Goal: Transaction & Acquisition: Purchase product/service

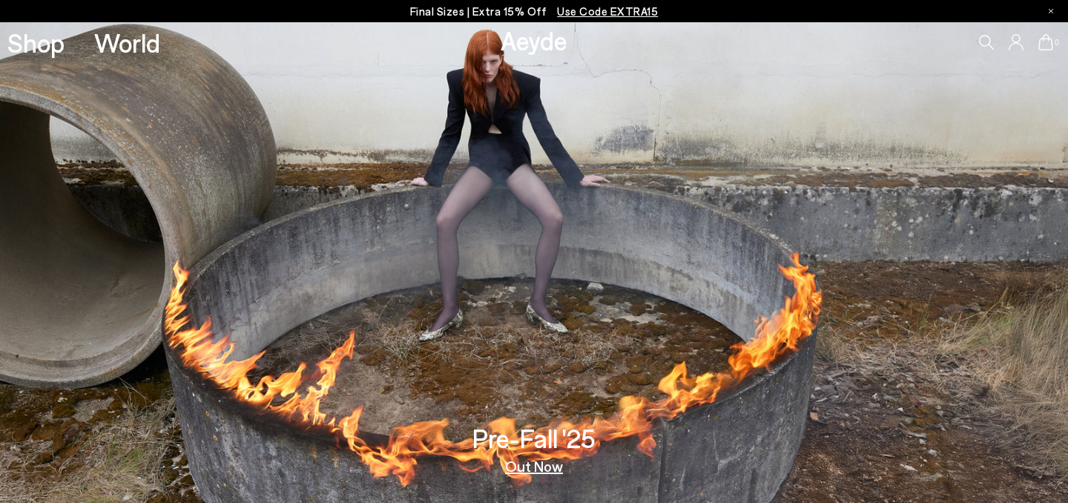
drag, startPoint x: 0, startPoint y: 0, endPoint x: 951, endPoint y: 35, distance: 952.1
click at [988, 40] on icon at bounding box center [986, 42] width 15 height 15
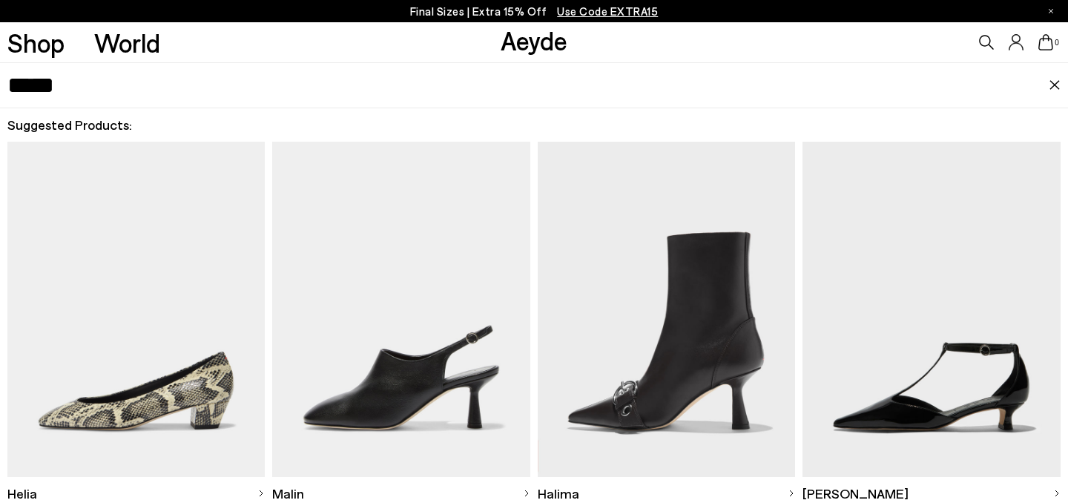
type input "*****"
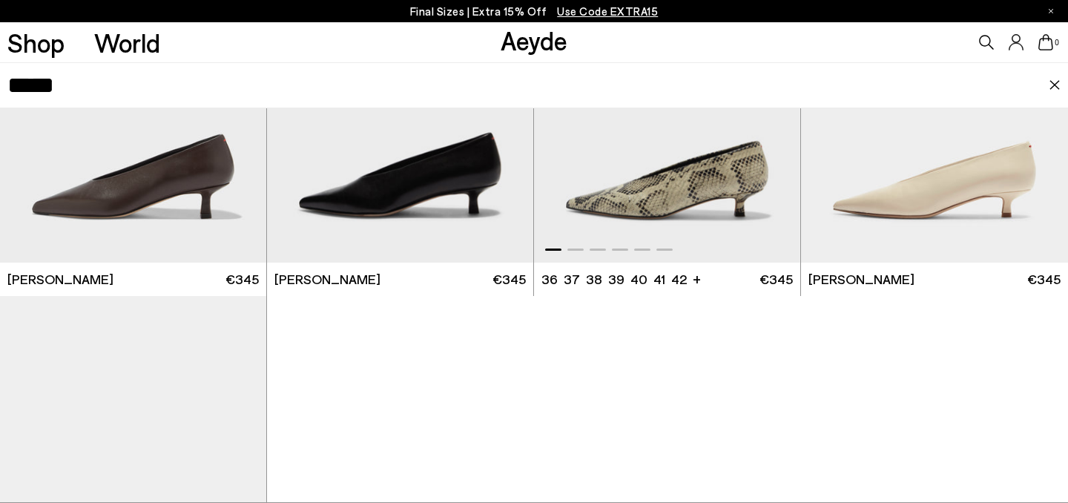
scroll to position [212, 0]
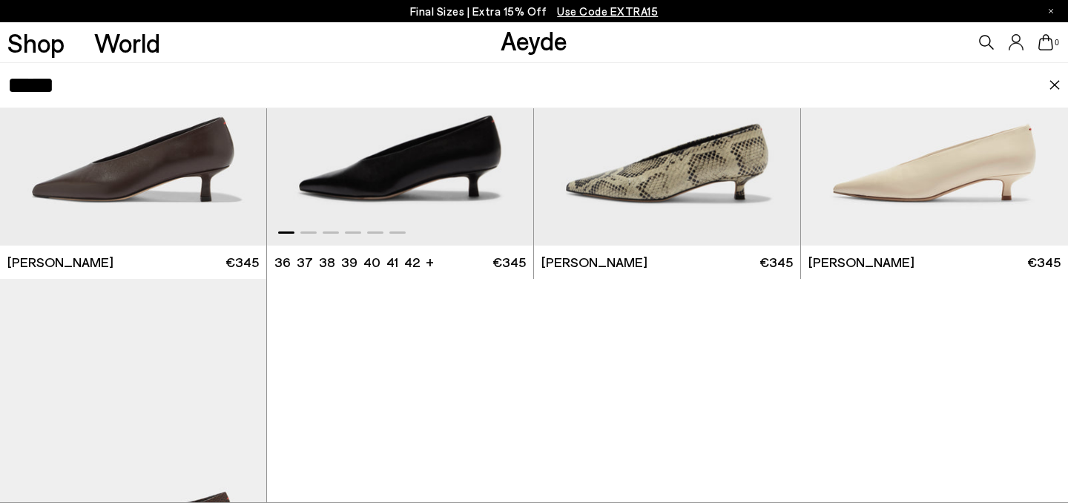
click at [466, 213] on img "1 / 6" at bounding box center [400, 77] width 266 height 334
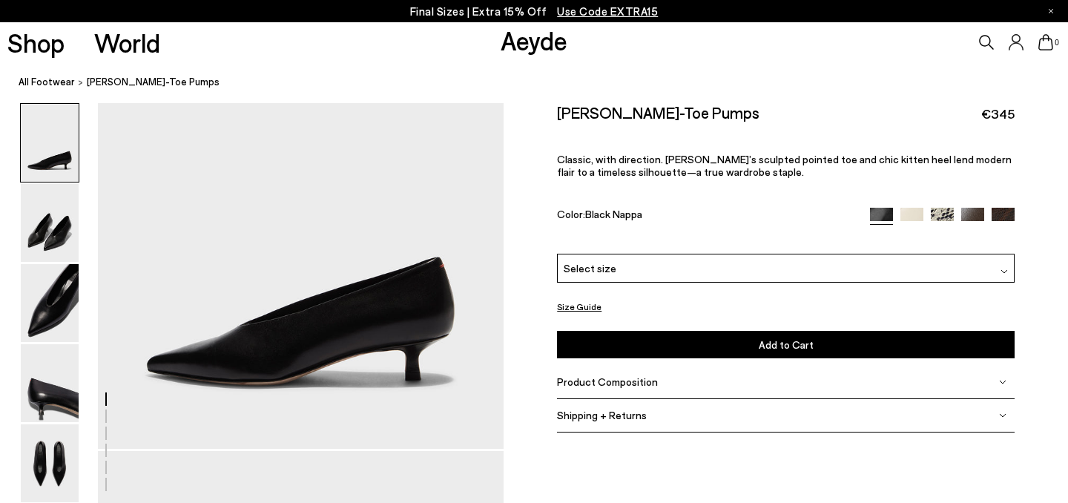
scroll to position [71, 0]
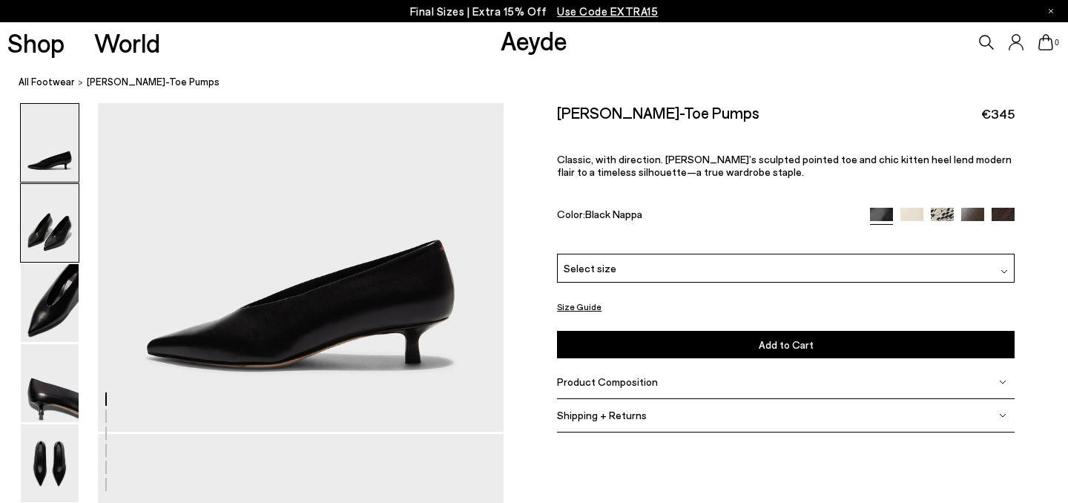
click at [50, 246] on img at bounding box center [50, 223] width 58 height 78
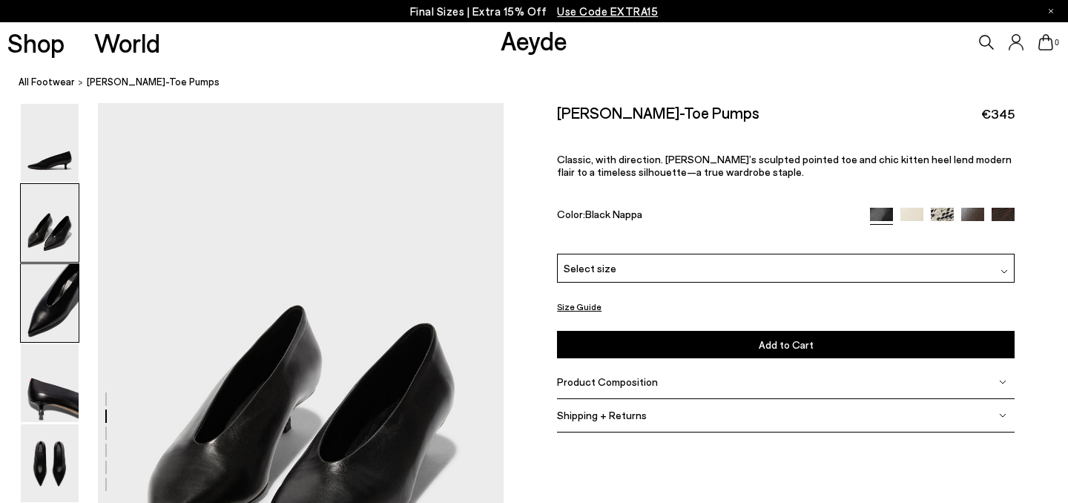
click at [57, 294] on img at bounding box center [50, 303] width 58 height 78
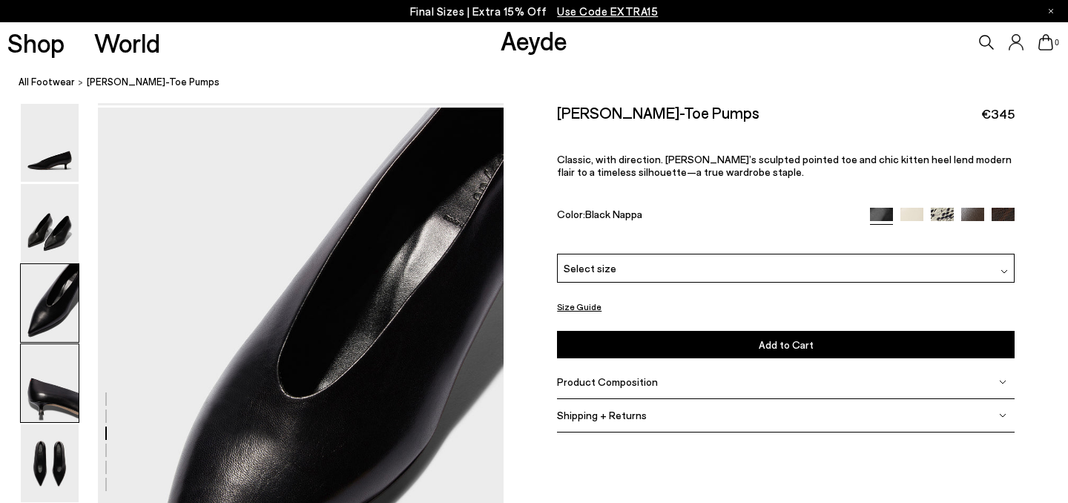
click at [54, 372] on img at bounding box center [50, 383] width 58 height 78
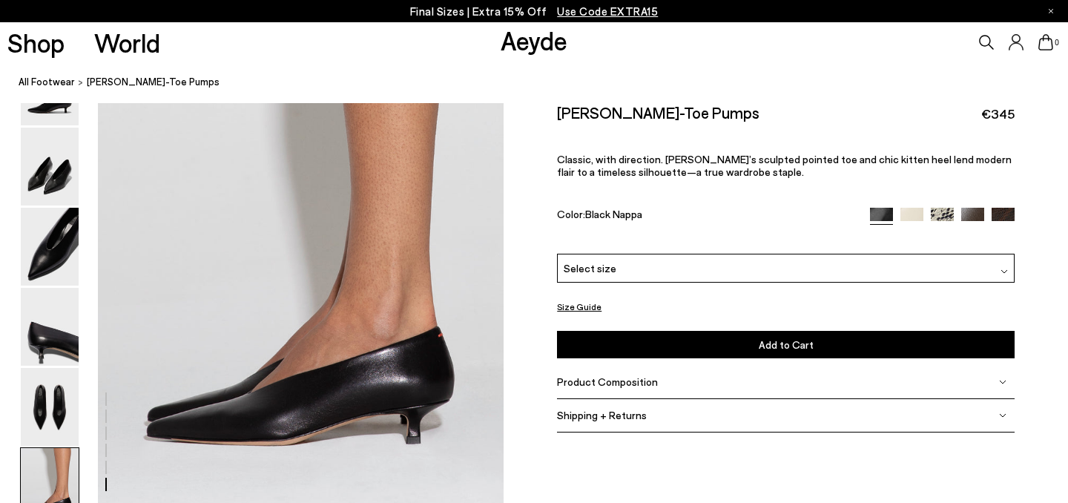
scroll to position [2684, 0]
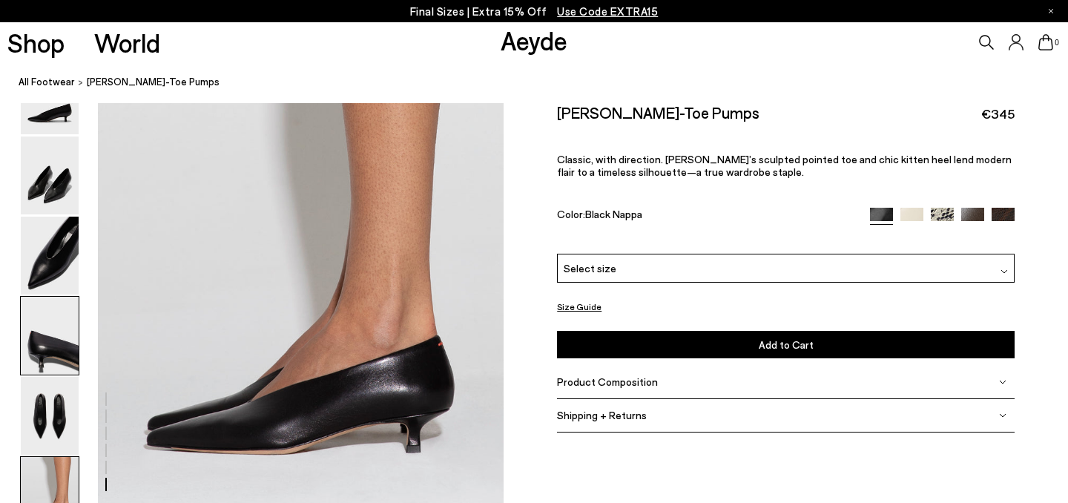
click at [58, 354] on img at bounding box center [50, 336] width 58 height 78
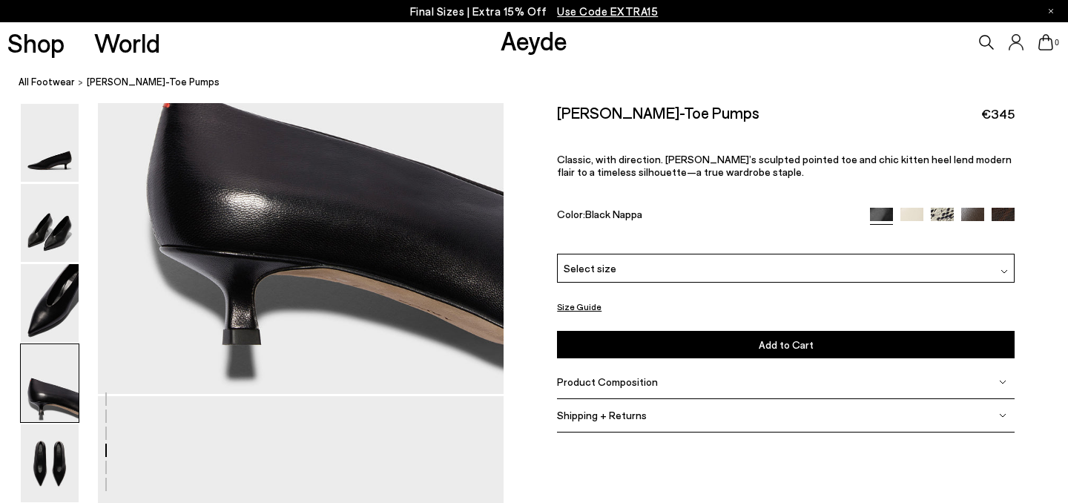
scroll to position [1740, 0]
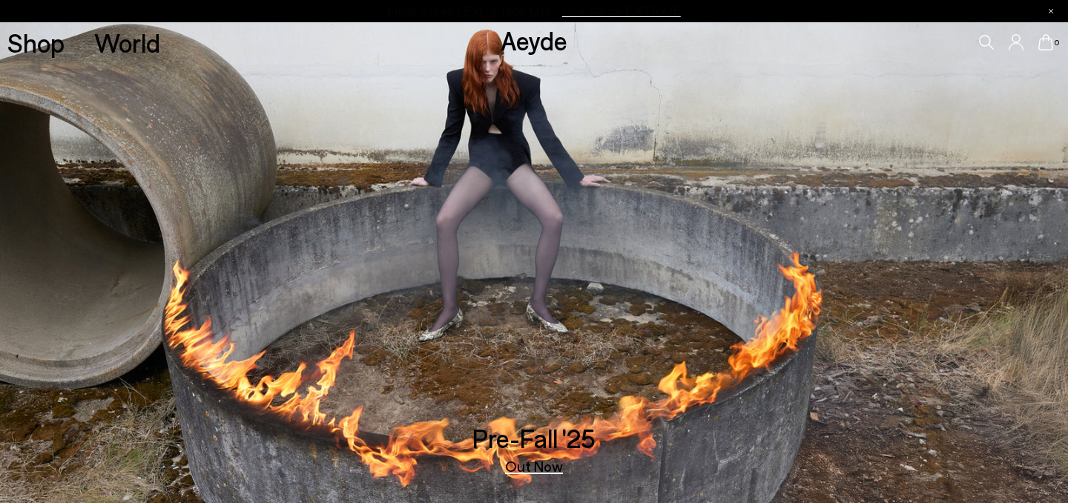
click at [981, 40] on icon at bounding box center [986, 42] width 15 height 15
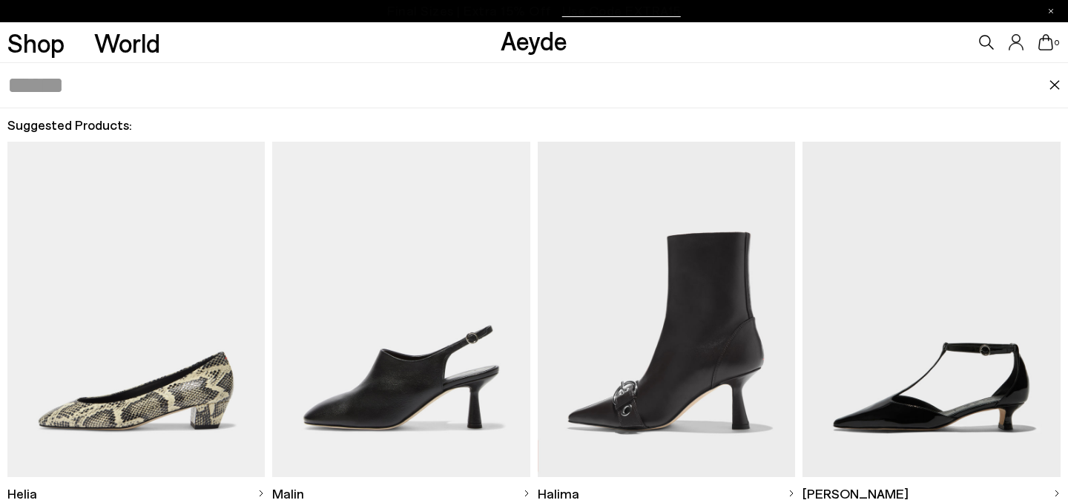
click at [692, 79] on input "text" at bounding box center [527, 85] width 1041 height 44
type input "*******"
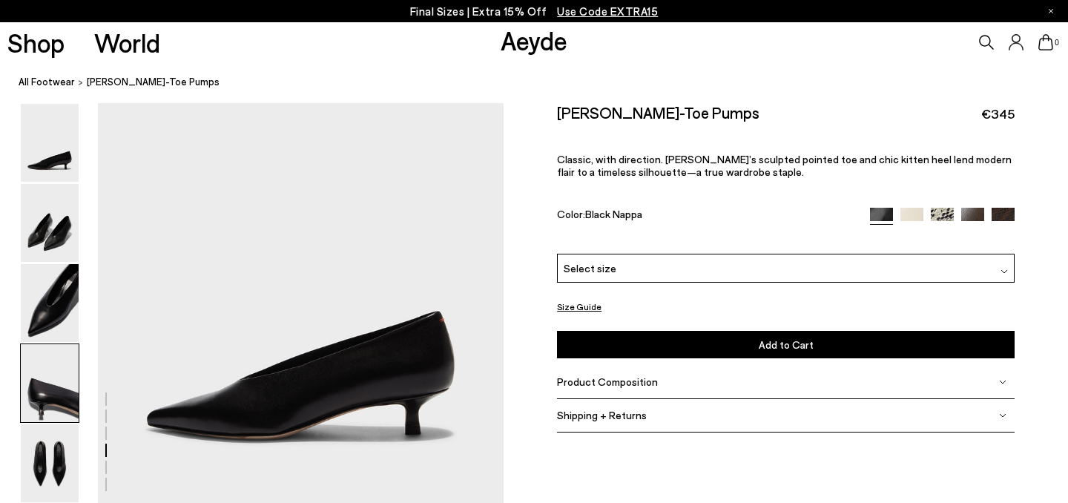
scroll to position [1740, 0]
